Goal: Transaction & Acquisition: Purchase product/service

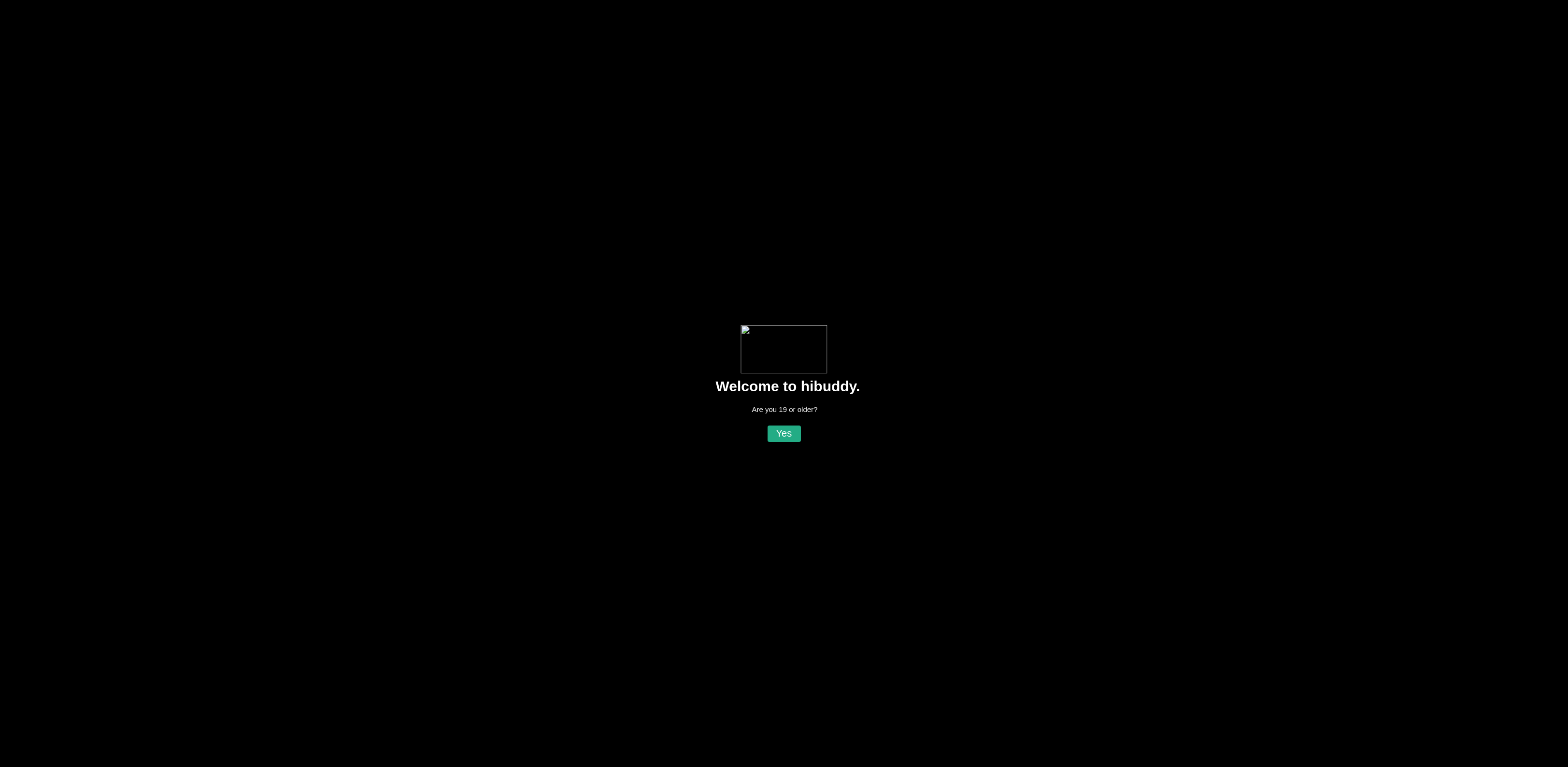
click at [785, 439] on flt-glass-pane at bounding box center [784, 383] width 1568 height 767
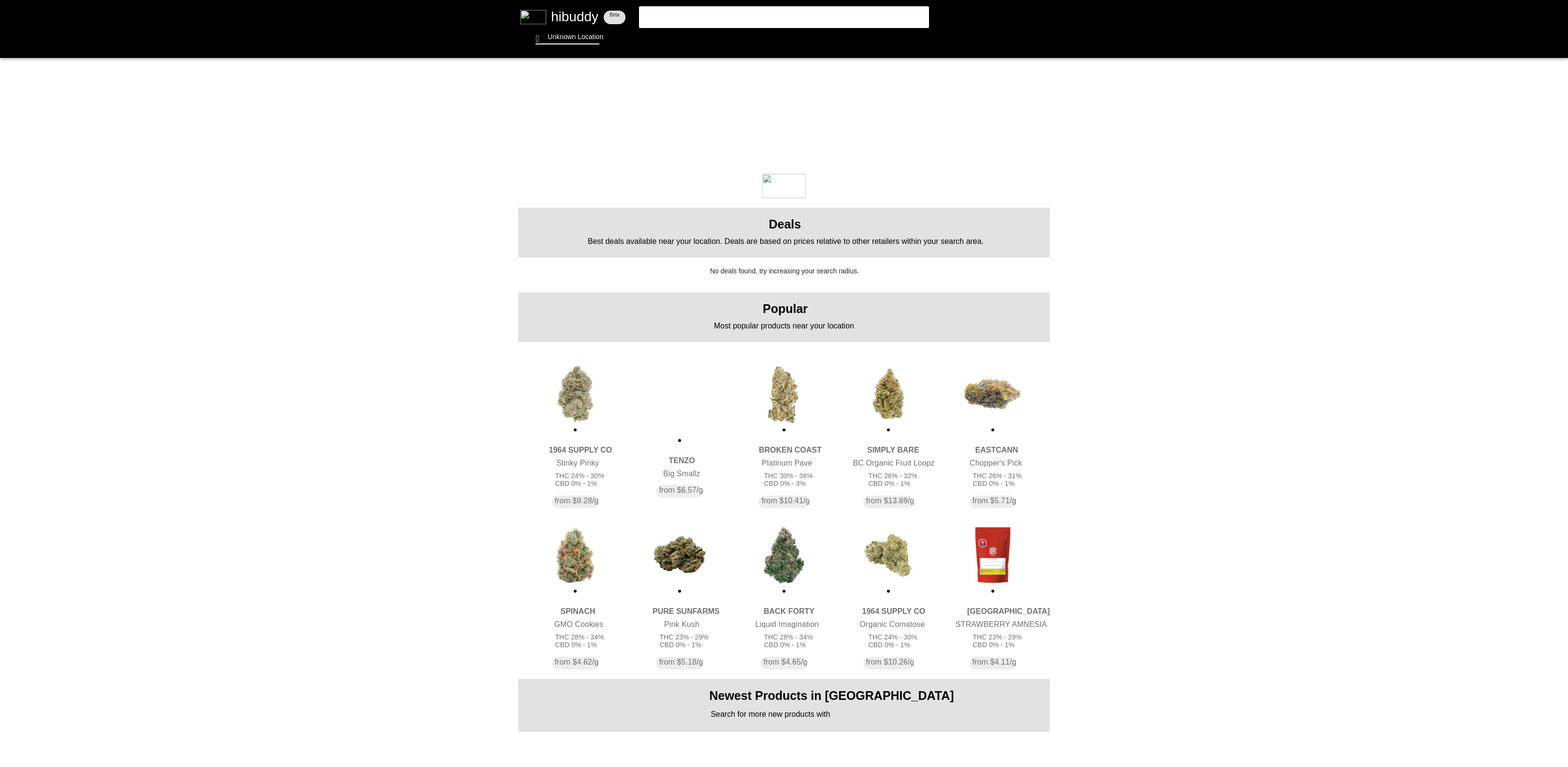
click at [725, 5] on flt-glass-pane at bounding box center [784, 383] width 1568 height 767
click at [737, 23] on flt-glass-pane at bounding box center [784, 383] width 1568 height 767
type input "e grape cream cake"
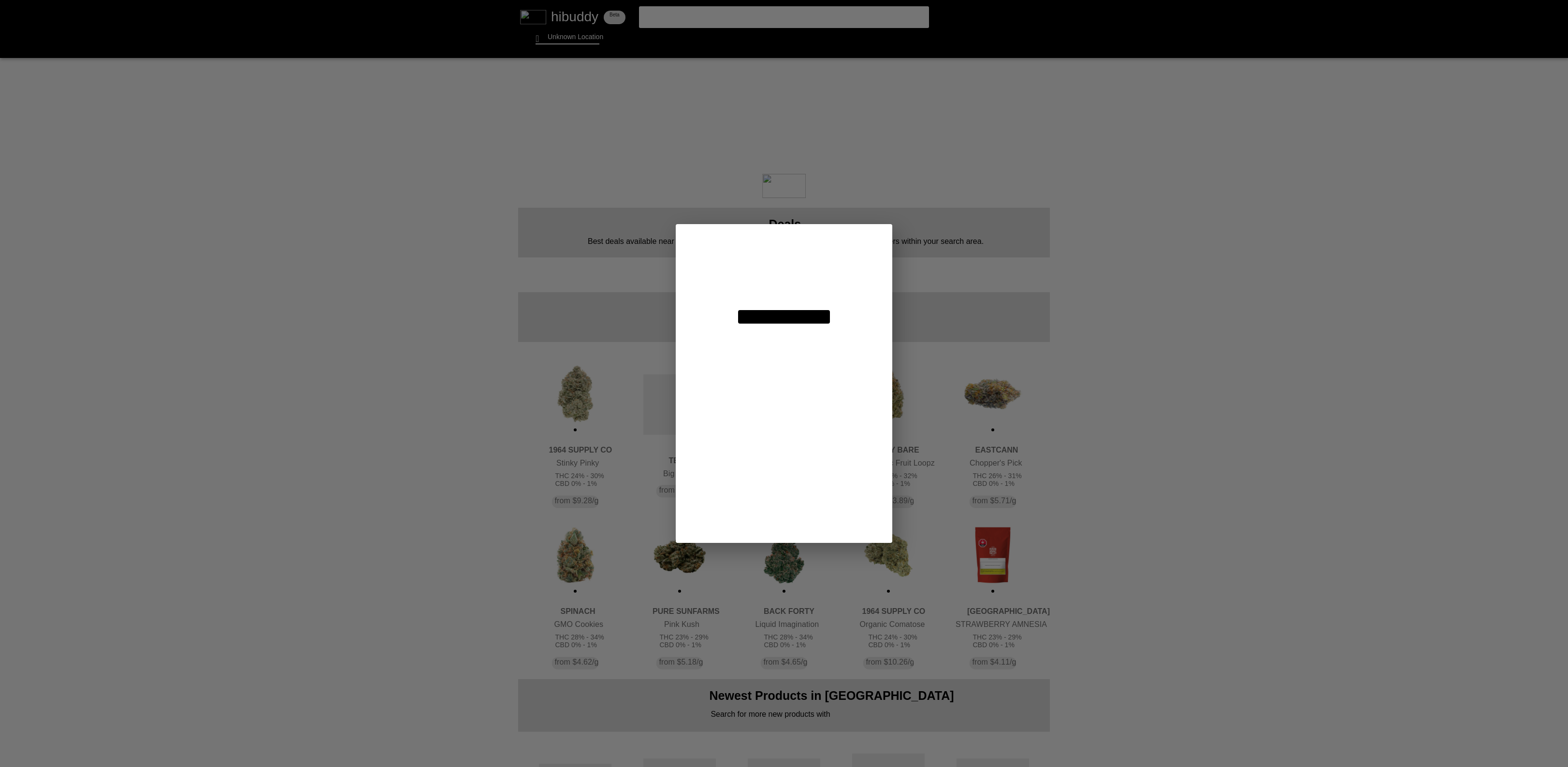
click at [655, 16] on flt-glass-pane at bounding box center [784, 383] width 1568 height 767
click at [801, 317] on flt-glass-pane at bounding box center [784, 383] width 1568 height 767
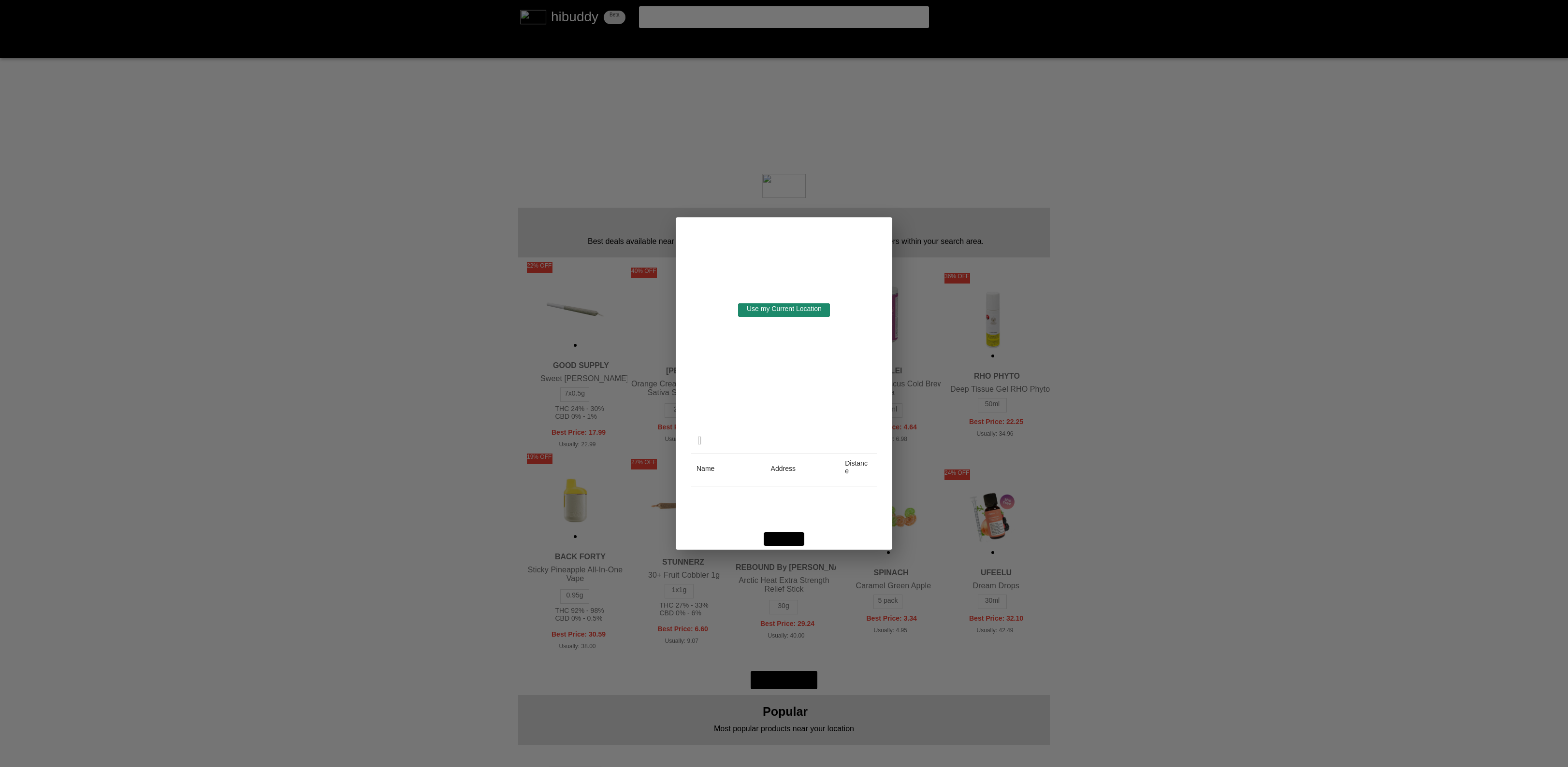
click at [810, 304] on flt-glass-pane at bounding box center [784, 383] width 1568 height 767
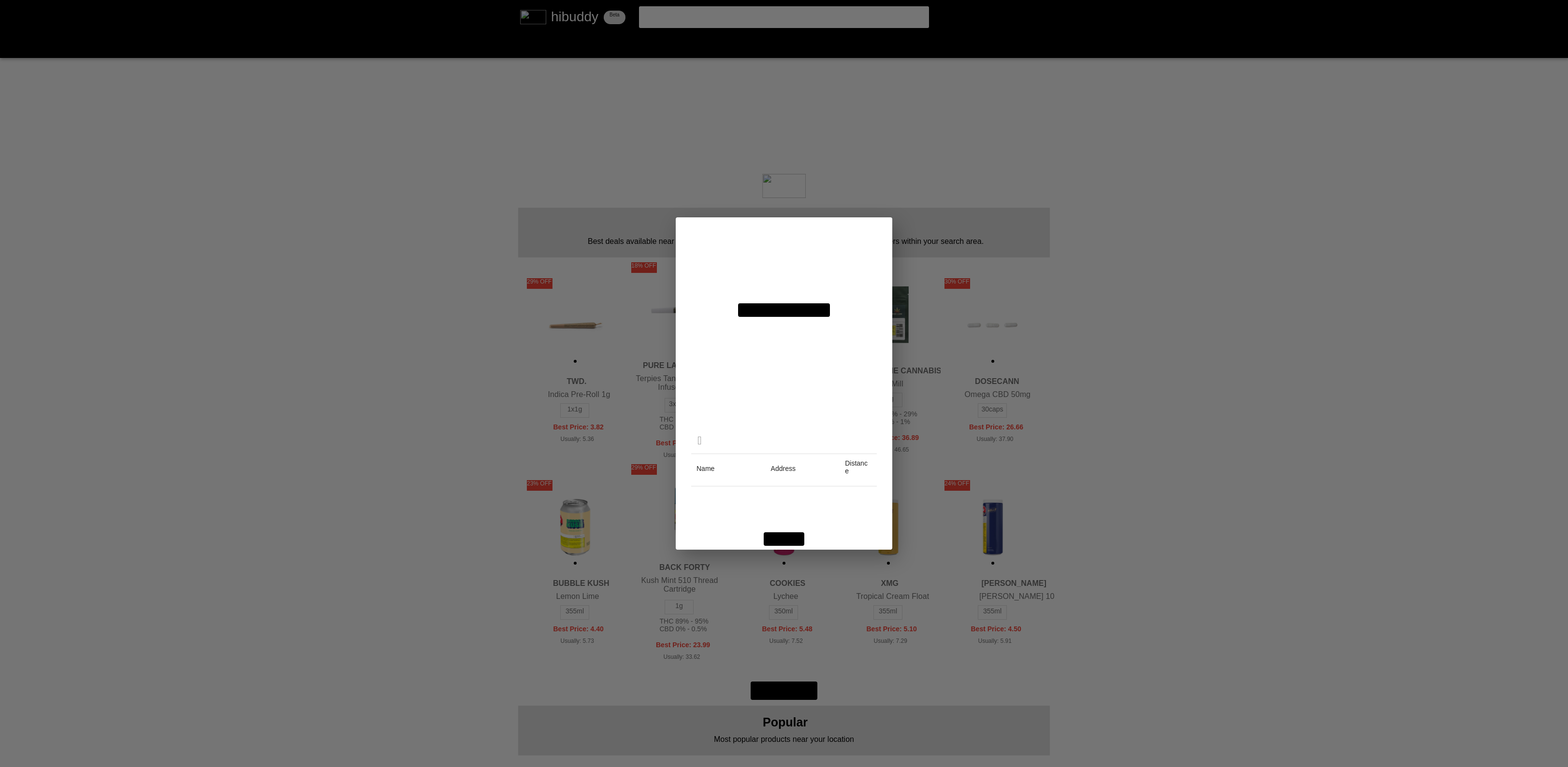
click at [1220, 333] on flt-glass-pane at bounding box center [784, 383] width 1568 height 767
click at [783, 534] on flt-glass-pane at bounding box center [784, 383] width 1568 height 767
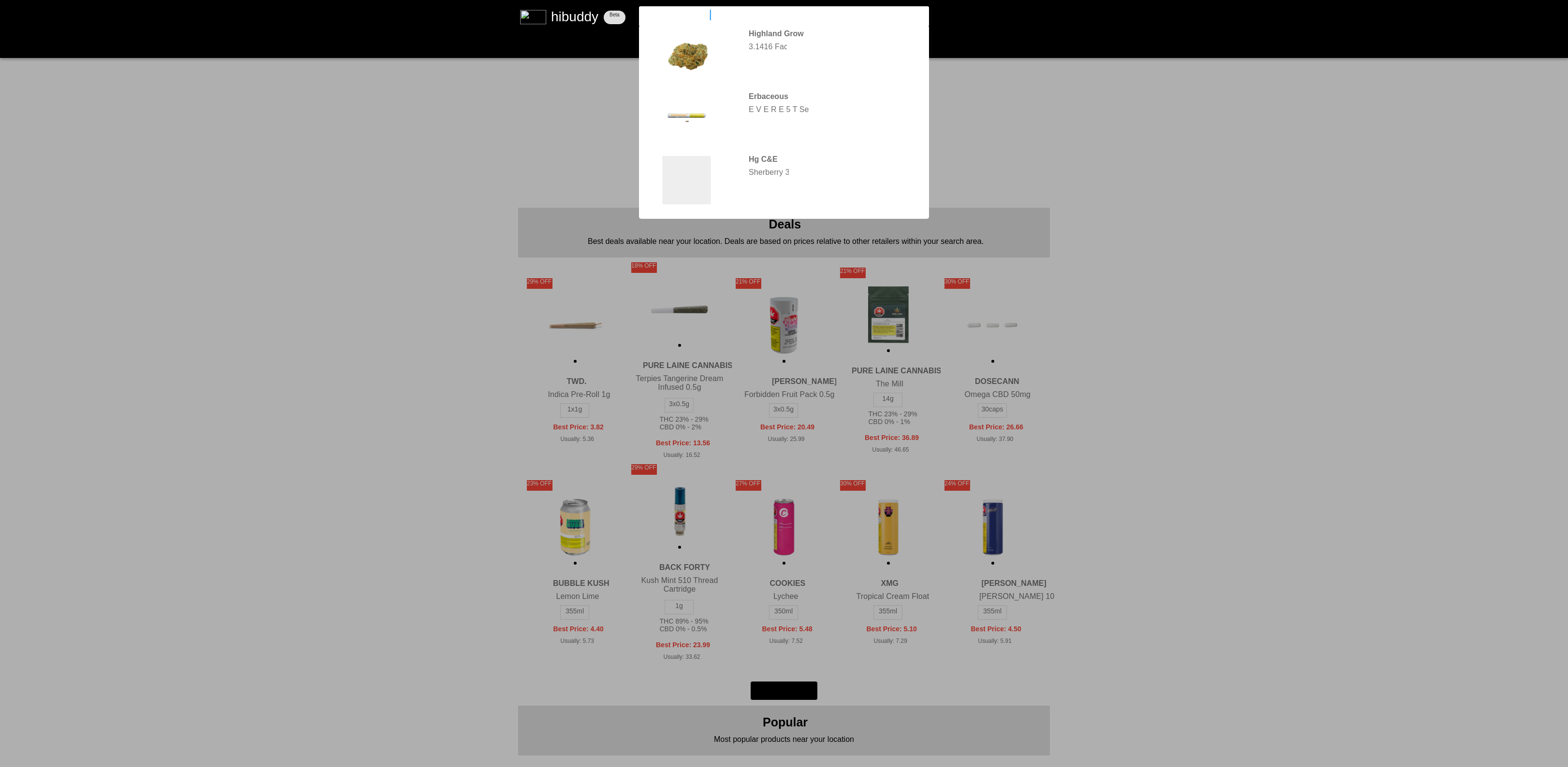
click at [925, 13] on flt-glass-pane at bounding box center [784, 383] width 1568 height 767
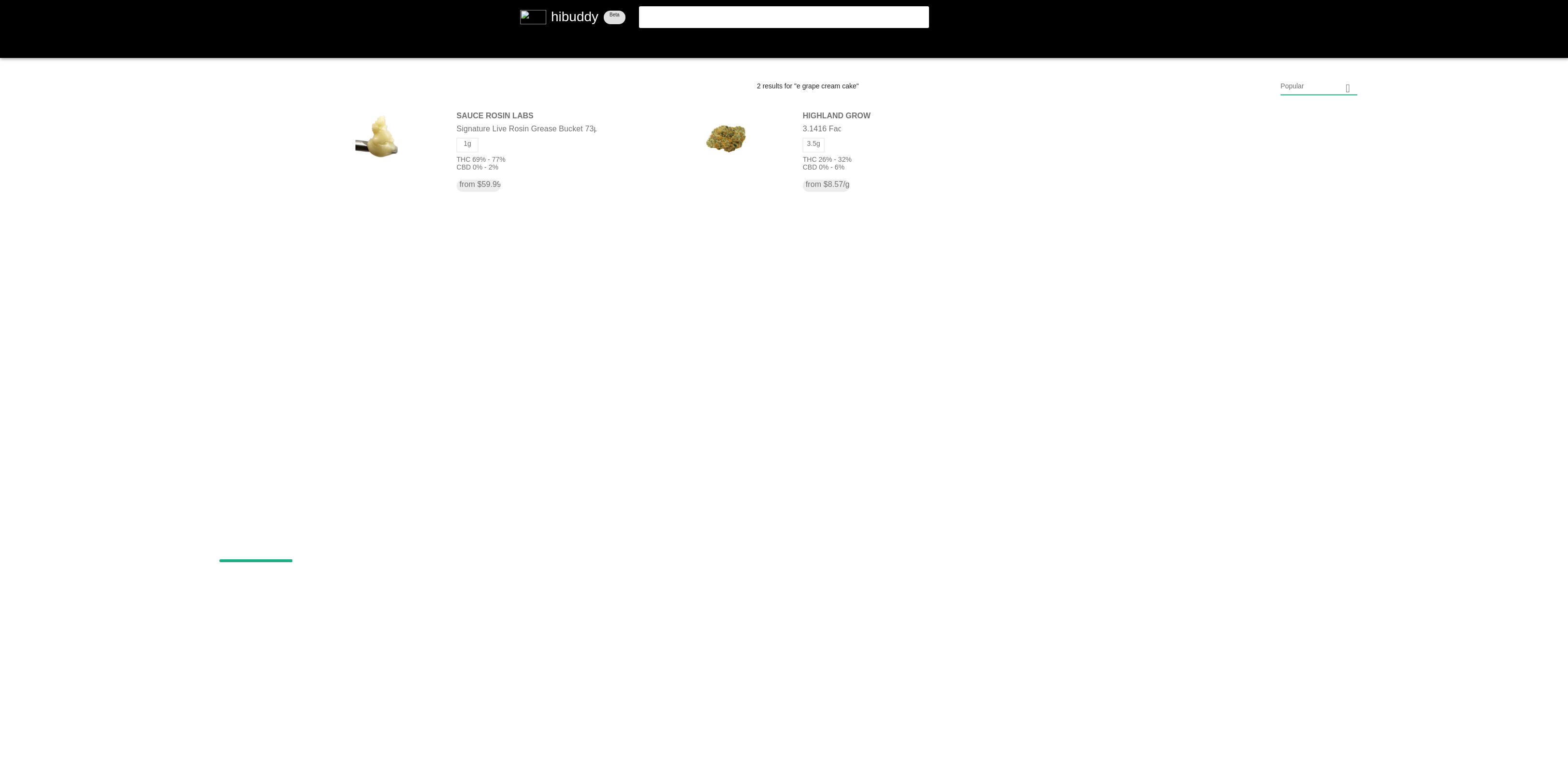
click at [648, 20] on flt-glass-pane at bounding box center [784, 383] width 1568 height 767
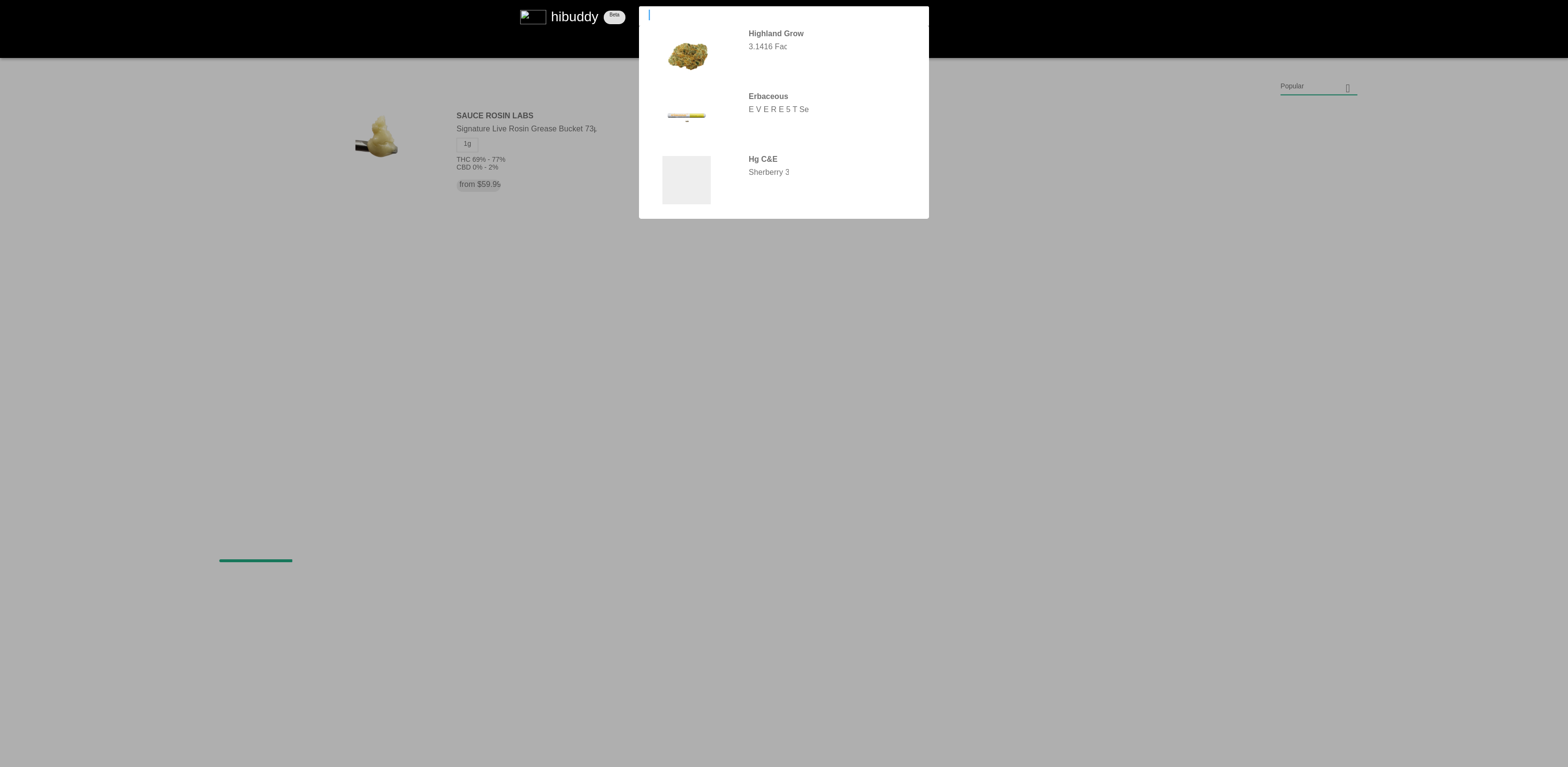
type input "grape cream cake"
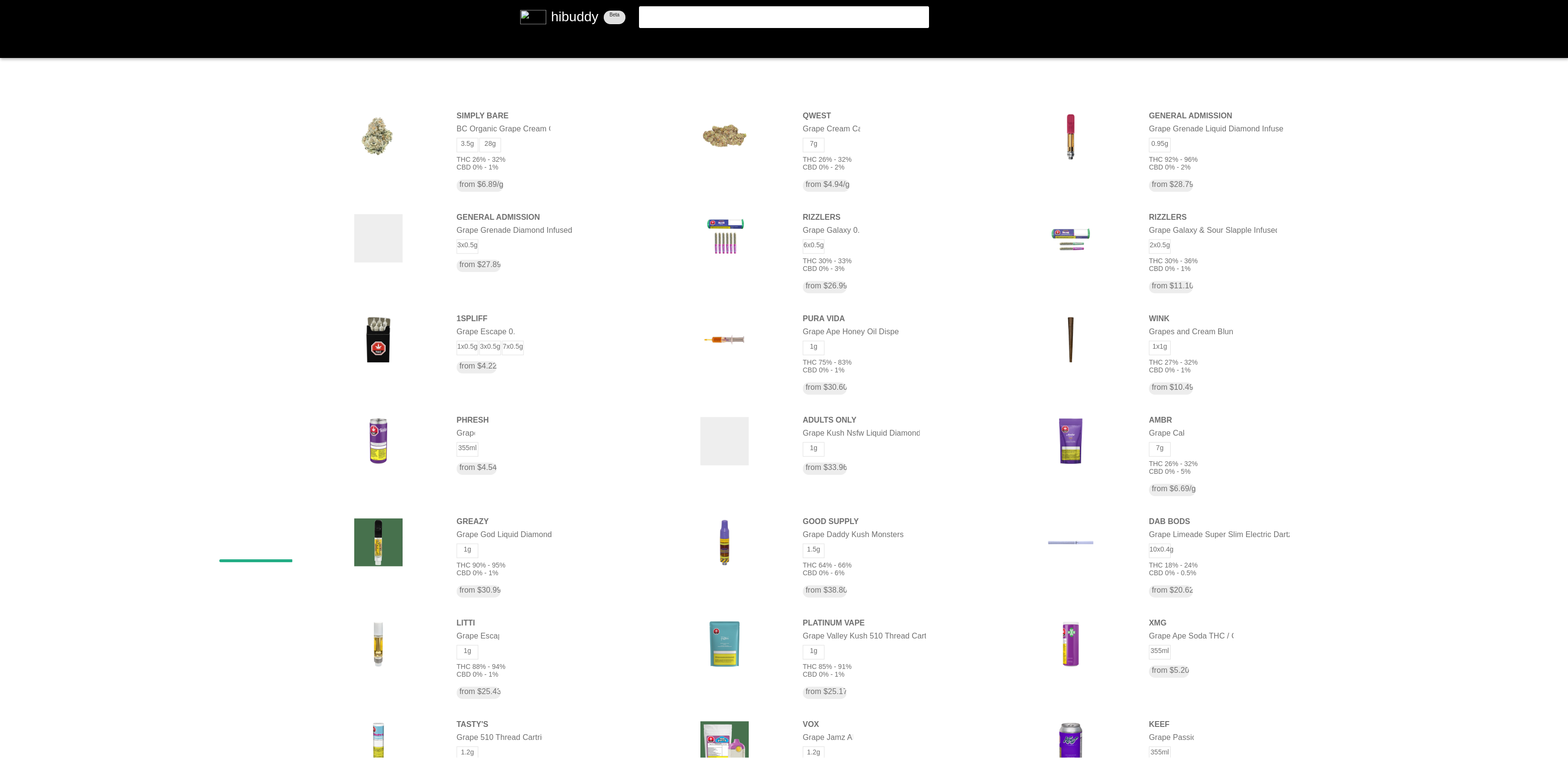
drag, startPoint x: 723, startPoint y: 11, endPoint x: 480, endPoint y: -26, distance: 245.8
click at [480, 0] on html "We are still in beta, look for the feedback button to let us know of any bugs o…" at bounding box center [784, 0] width 1568 height 0
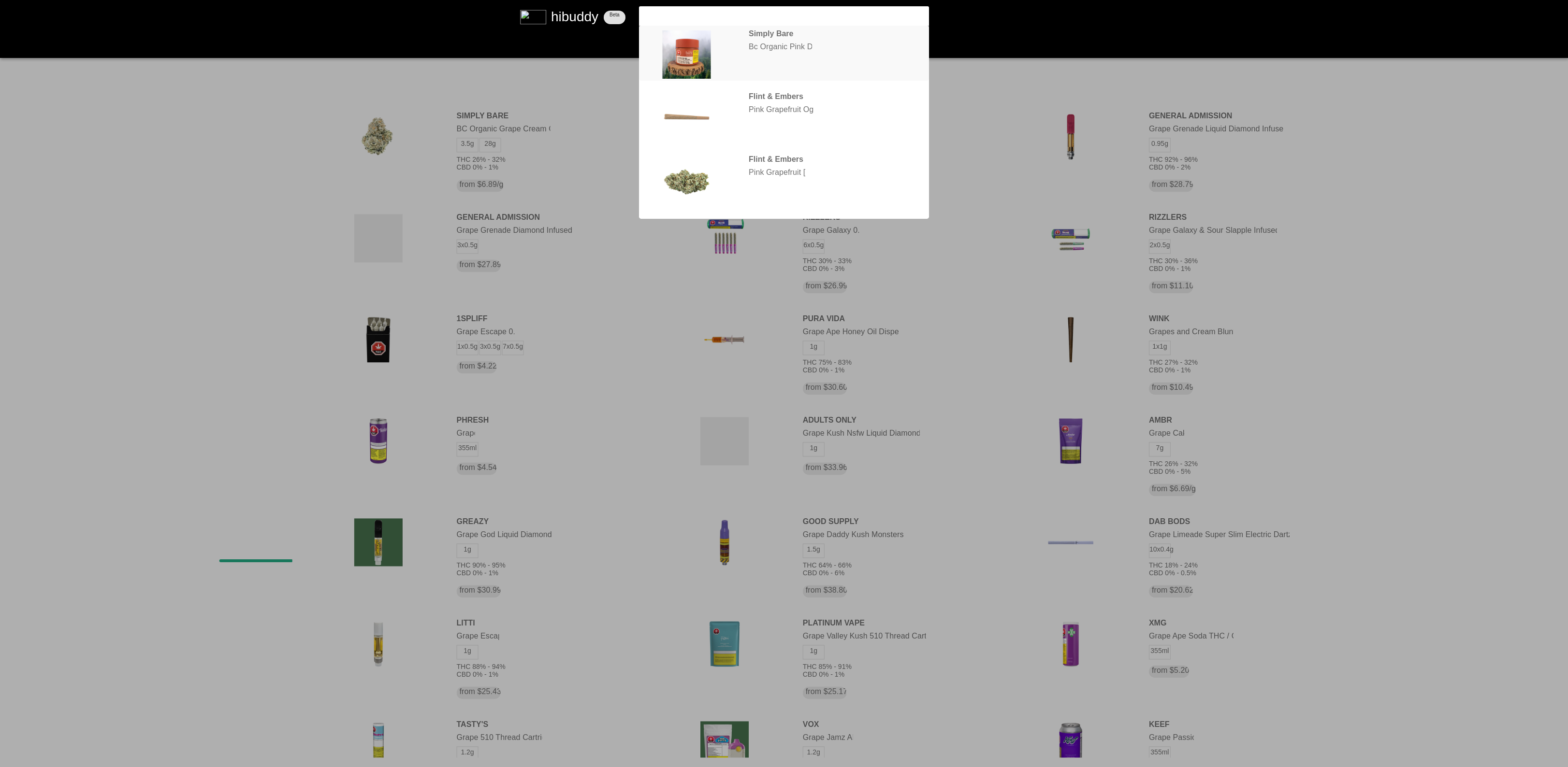
type input "pink drip"
click at [702, 31] on flt-glass-pane at bounding box center [784, 383] width 1568 height 767
click at [785, 26] on flt-glass-pane at bounding box center [784, 383] width 1568 height 767
click at [783, 42] on flt-glass-pane at bounding box center [784, 383] width 1568 height 767
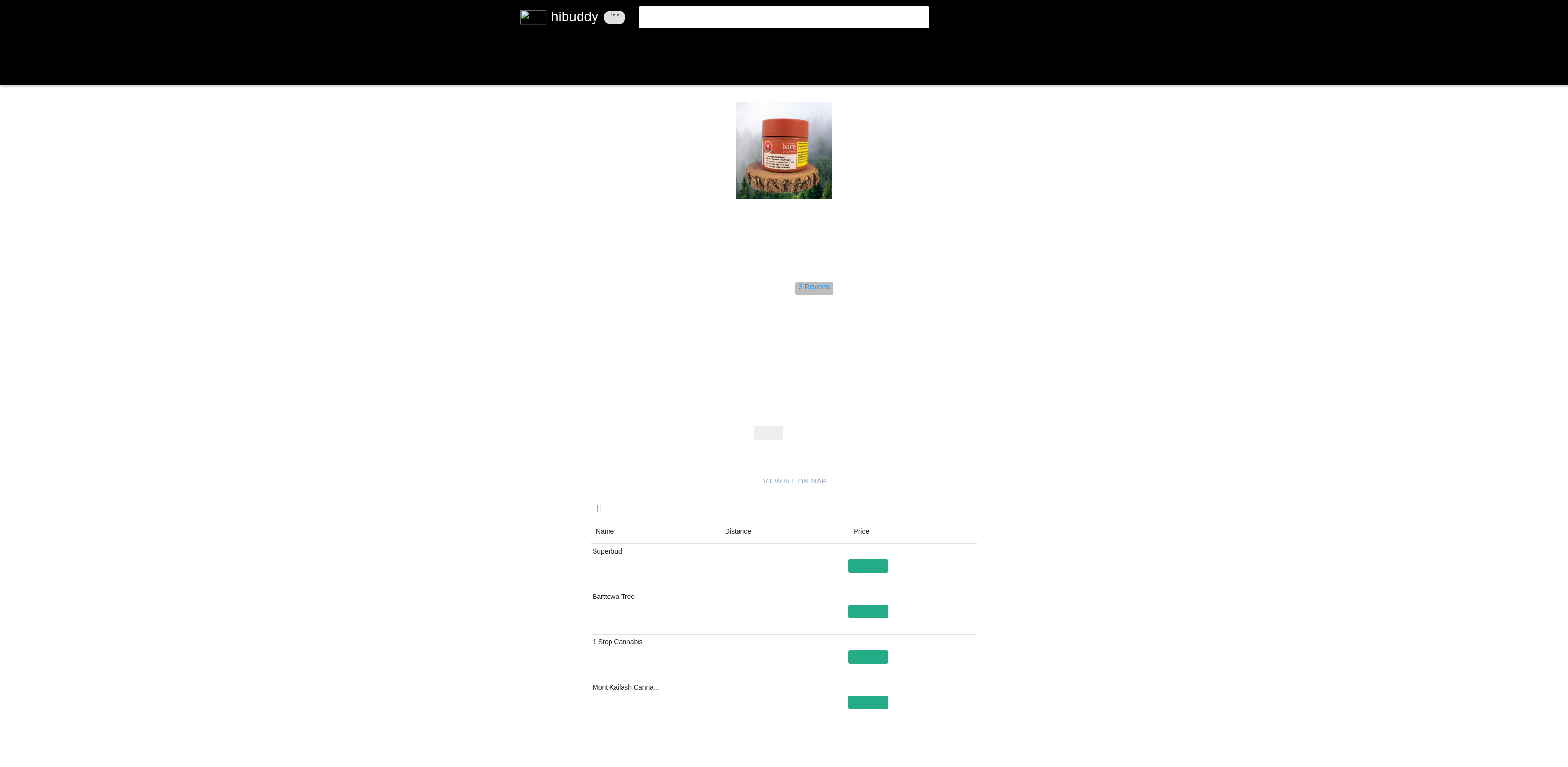
click at [820, 287] on flt-glass-pane at bounding box center [784, 383] width 1568 height 767
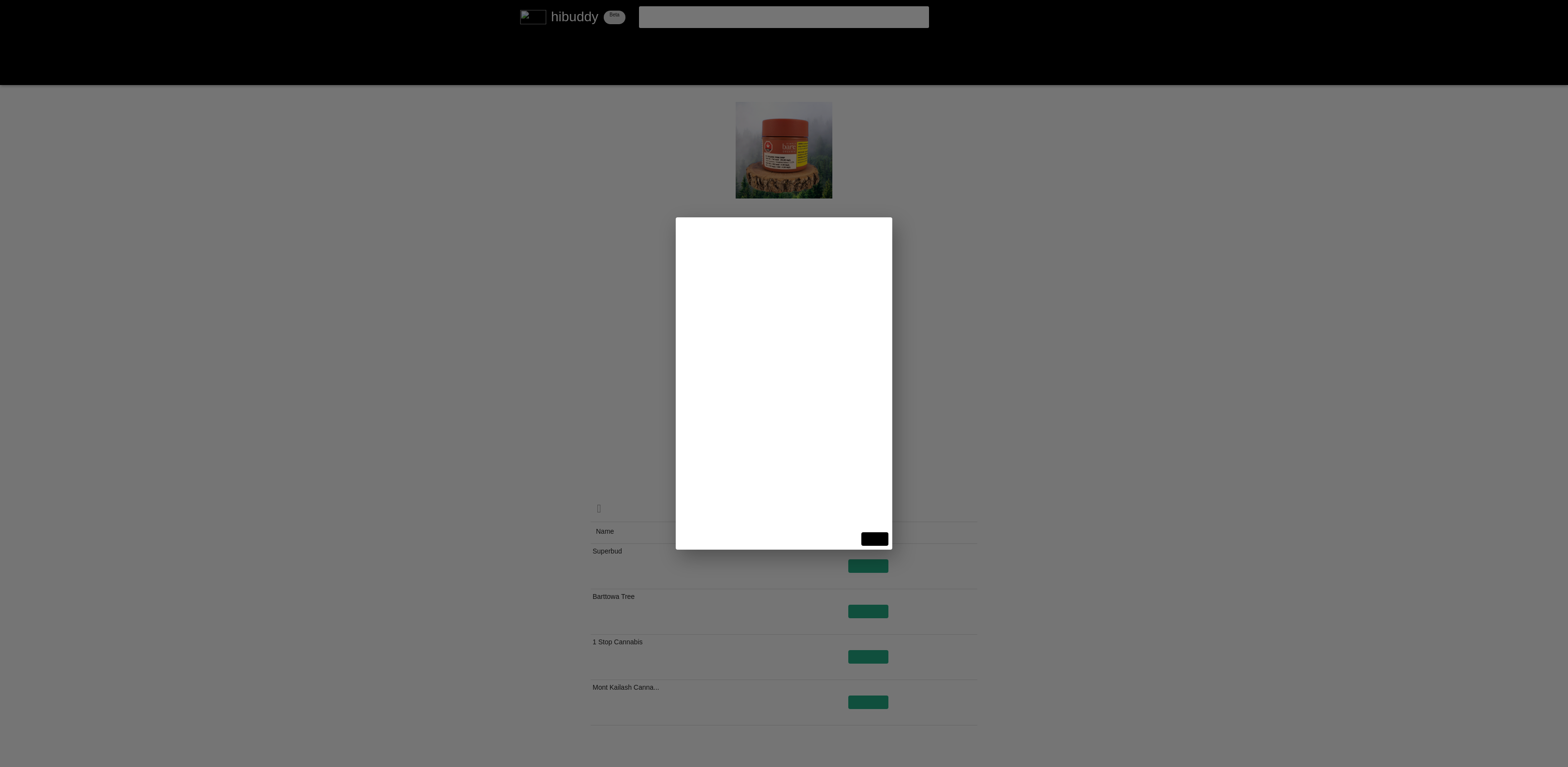
click at [1245, 416] on flt-glass-pane at bounding box center [784, 383] width 1568 height 767
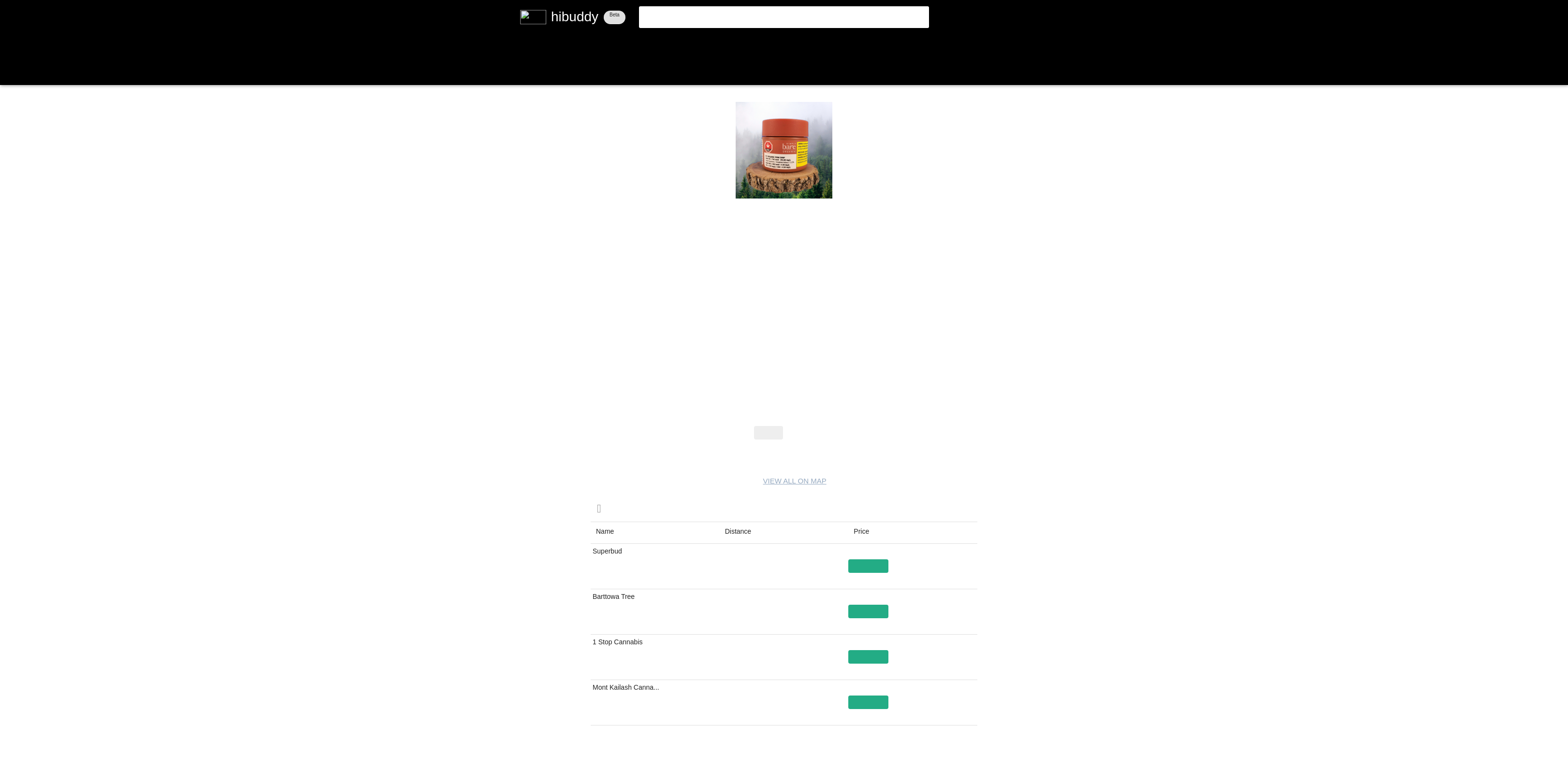
click at [745, 536] on flt-glass-pane at bounding box center [784, 383] width 1568 height 767
click at [753, 530] on flt-glass-pane at bounding box center [784, 383] width 1568 height 767
